Goal: Task Accomplishment & Management: Manage account settings

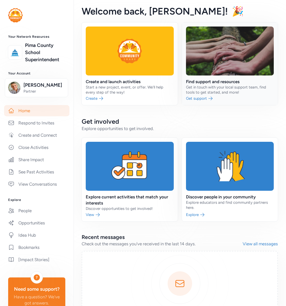
click at [225, 88] on link at bounding box center [230, 63] width 96 height 83
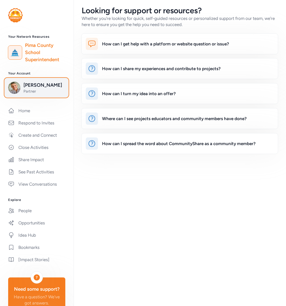
click at [31, 91] on span "Partner" at bounding box center [43, 91] width 41 height 5
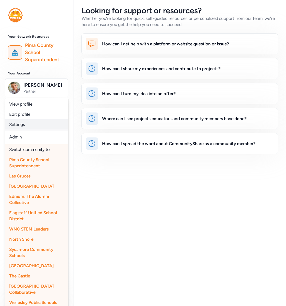
click at [21, 122] on link "Settings" at bounding box center [36, 125] width 63 height 10
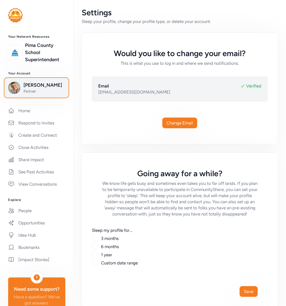
click at [27, 97] on button "[PERSON_NAME] Partner" at bounding box center [36, 87] width 63 height 19
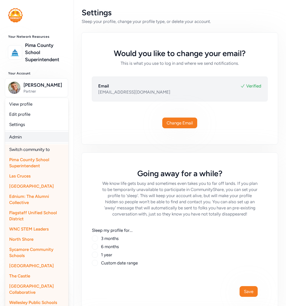
click at [22, 137] on link "Admin" at bounding box center [36, 137] width 63 height 10
